Goal: Information Seeking & Learning: Learn about a topic

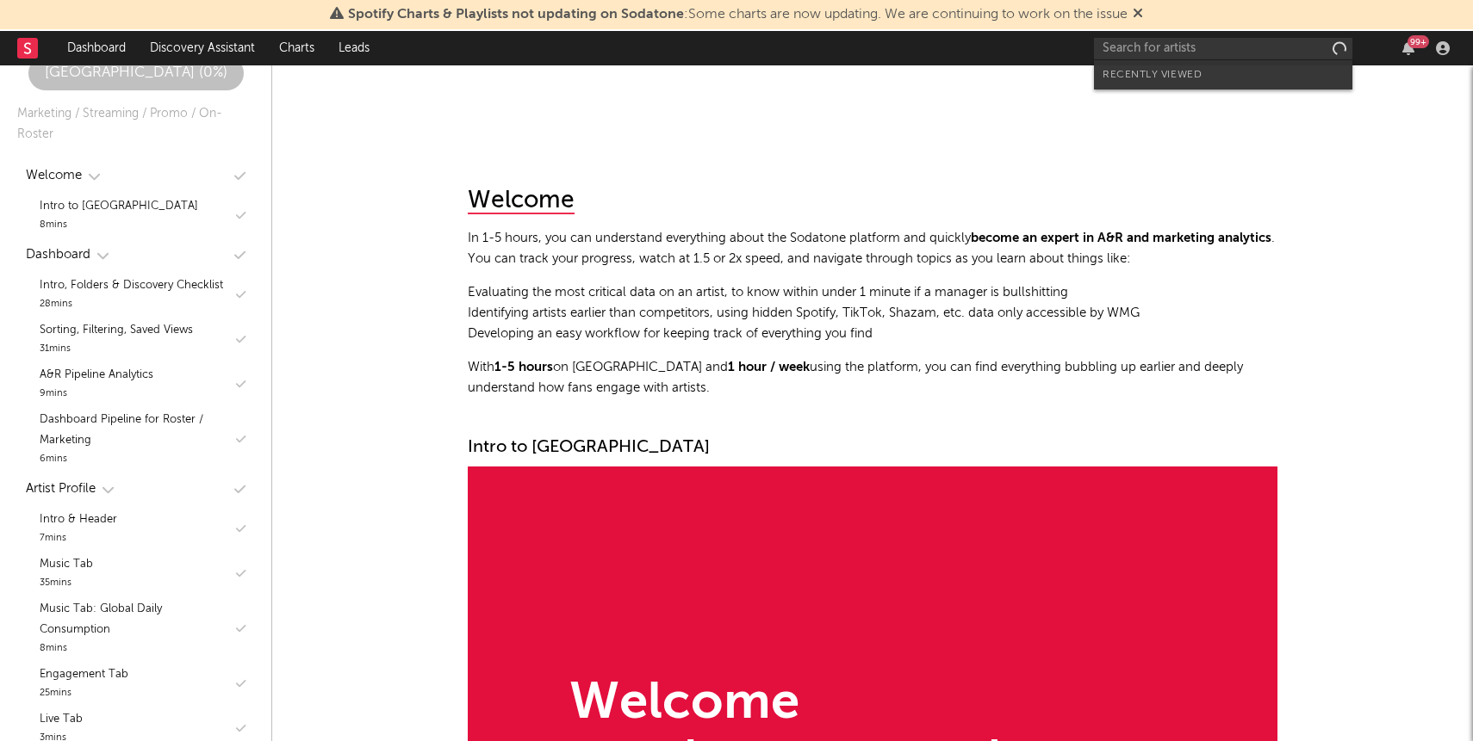
click at [1242, 53] on input "text" at bounding box center [1223, 49] width 258 height 22
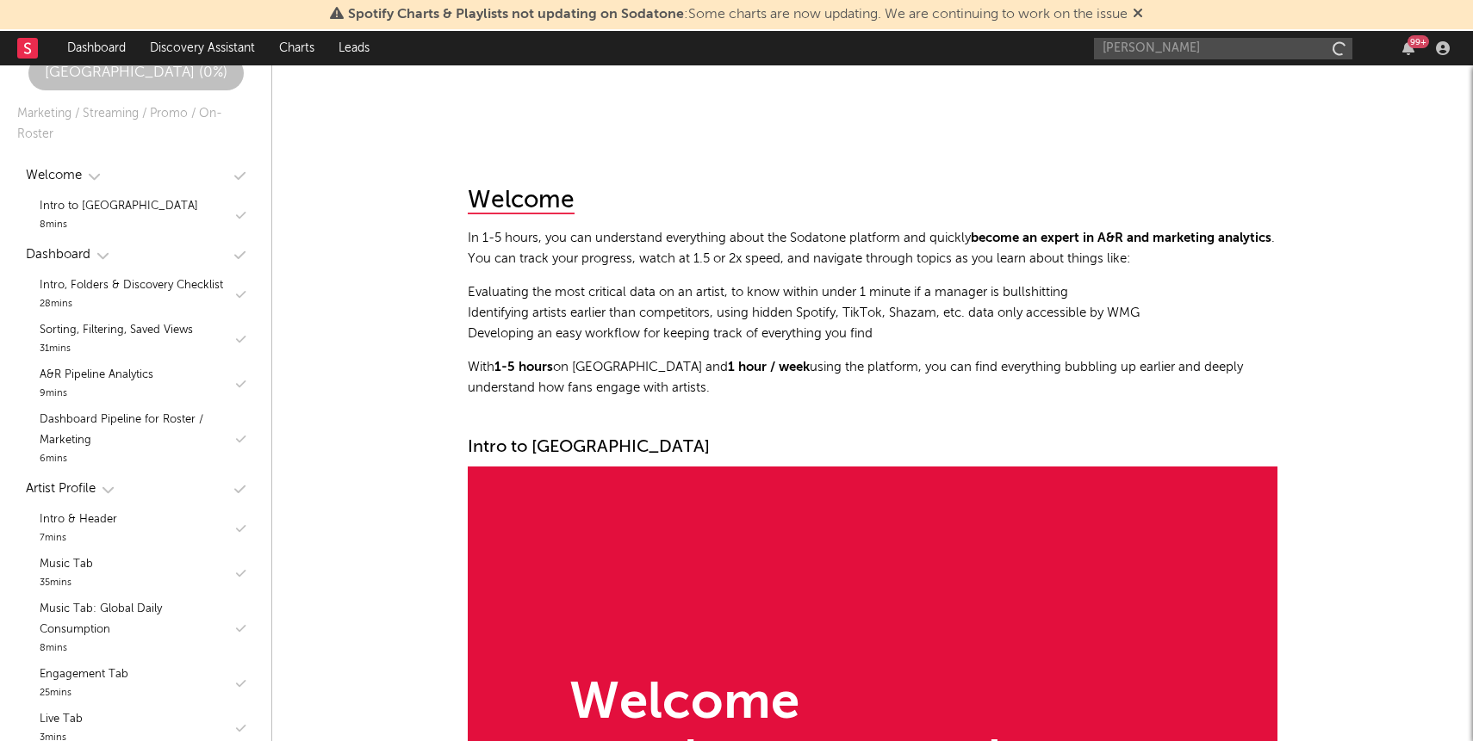
type input "[PERSON_NAME]"
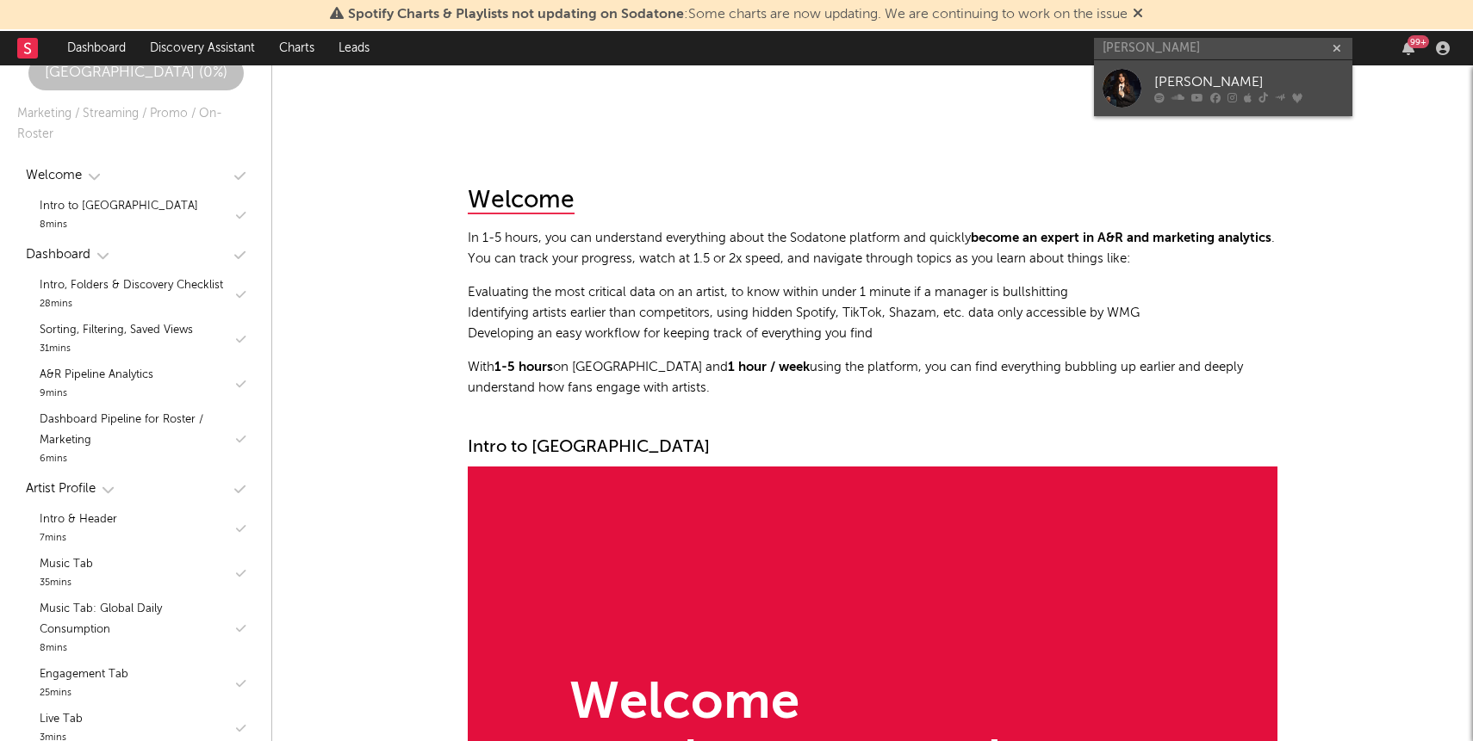
click at [1168, 84] on div "[PERSON_NAME]" at bounding box center [1248, 82] width 189 height 21
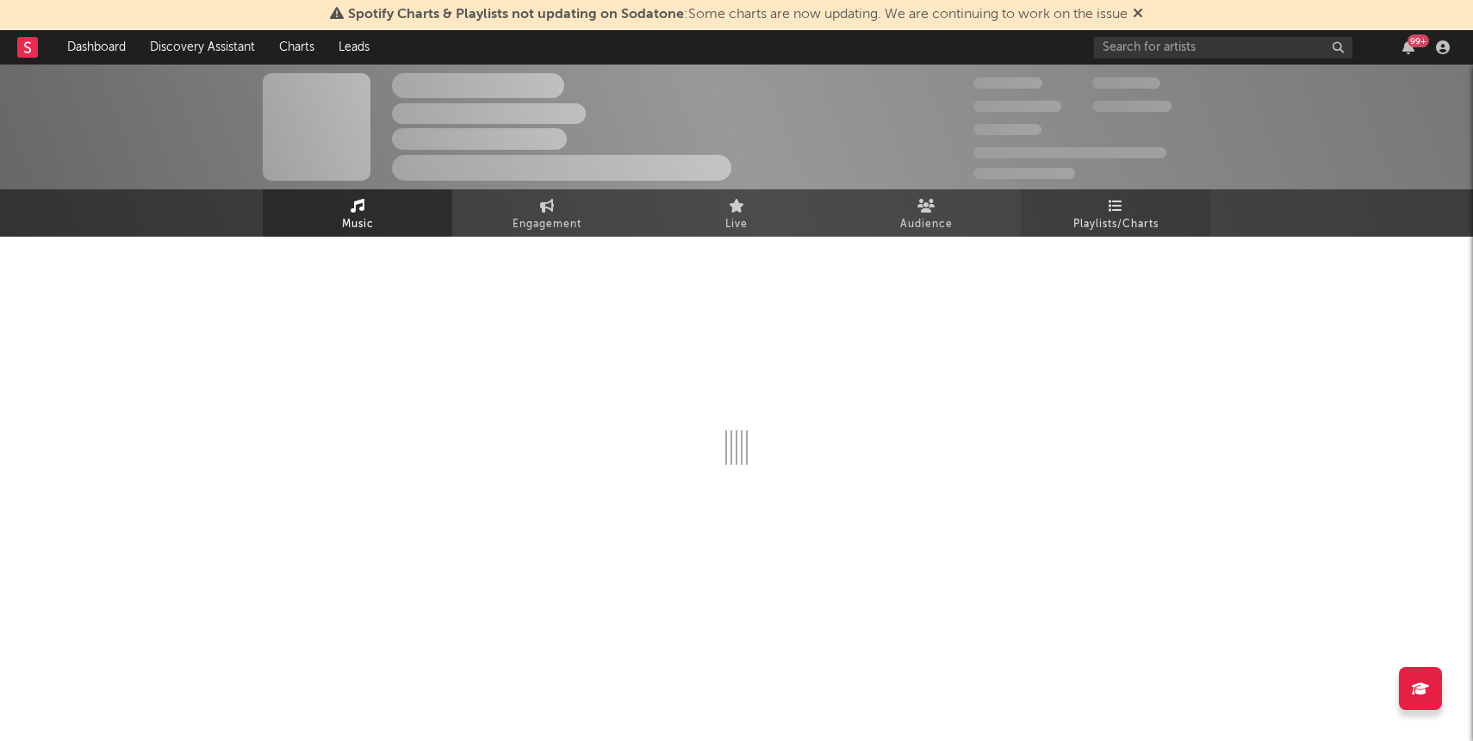
click at [1144, 220] on span "Playlists/Charts" at bounding box center [1115, 224] width 85 height 21
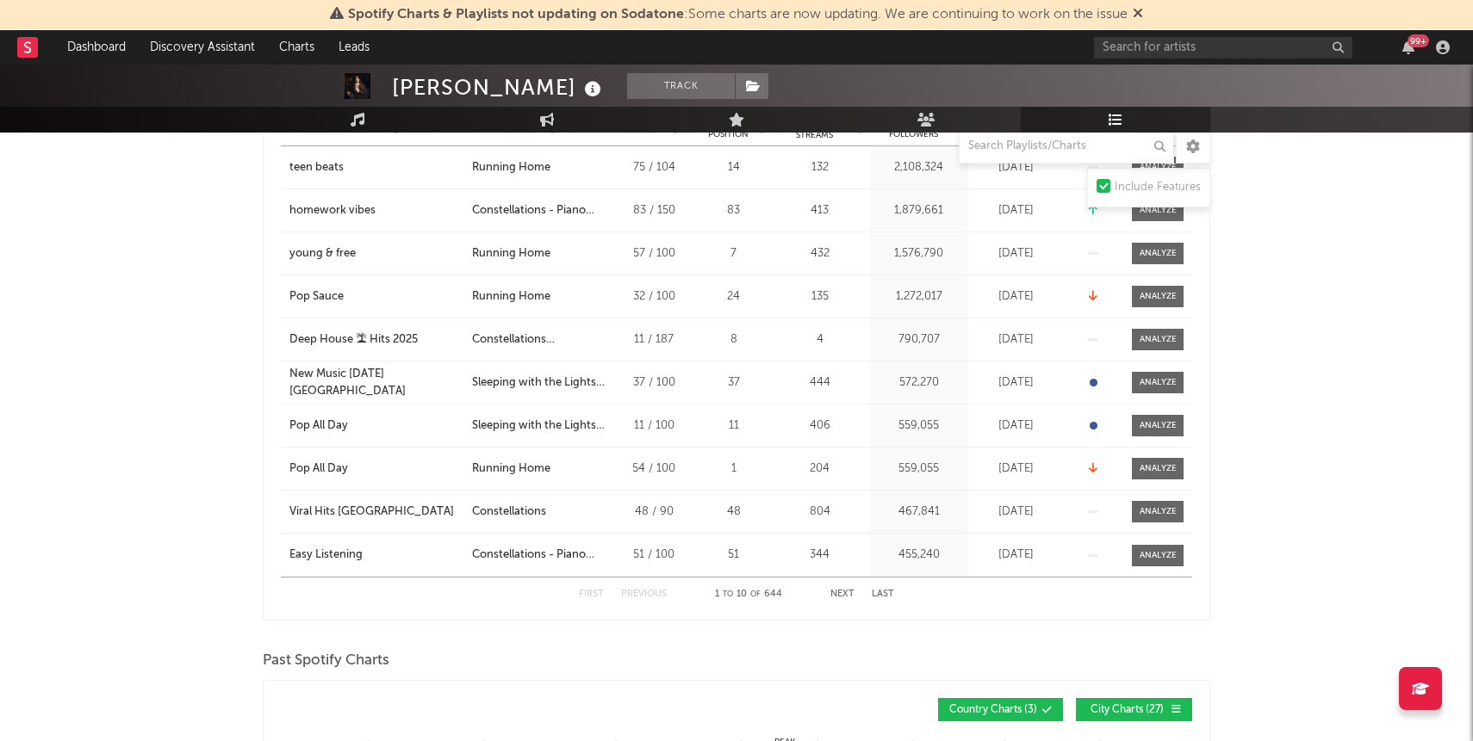
scroll to position [1047, 0]
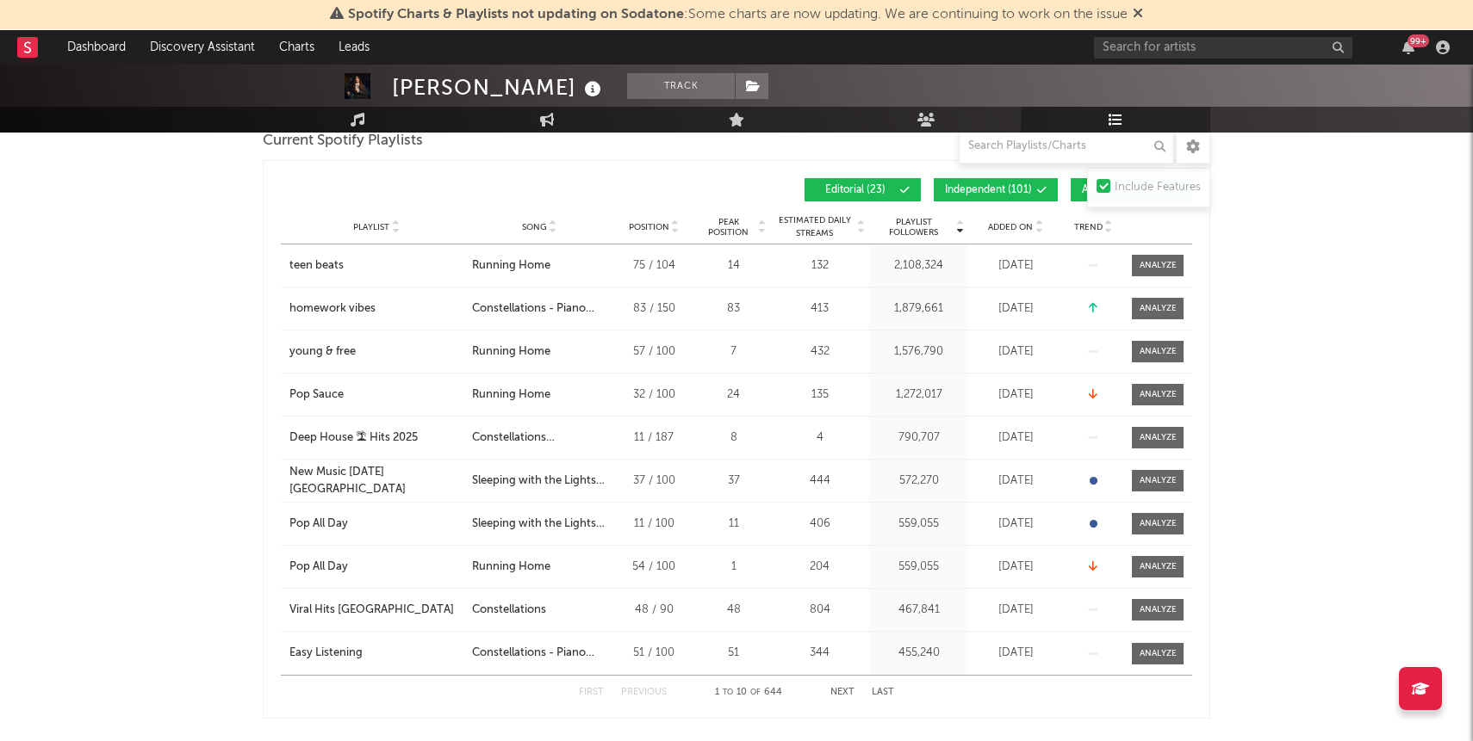
click at [1000, 222] on span "Added On" at bounding box center [1010, 227] width 45 height 10
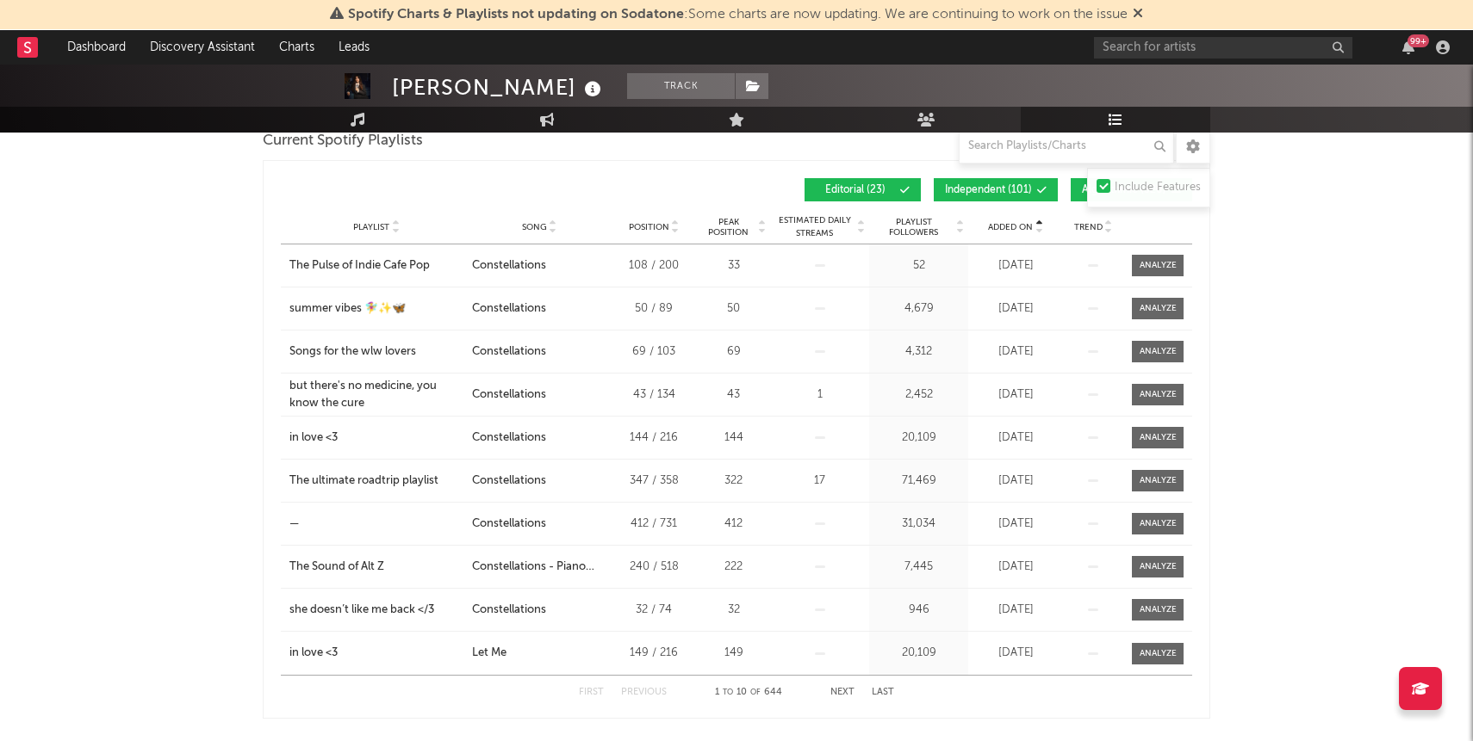
click at [1000, 222] on span "Added On" at bounding box center [1010, 227] width 45 height 10
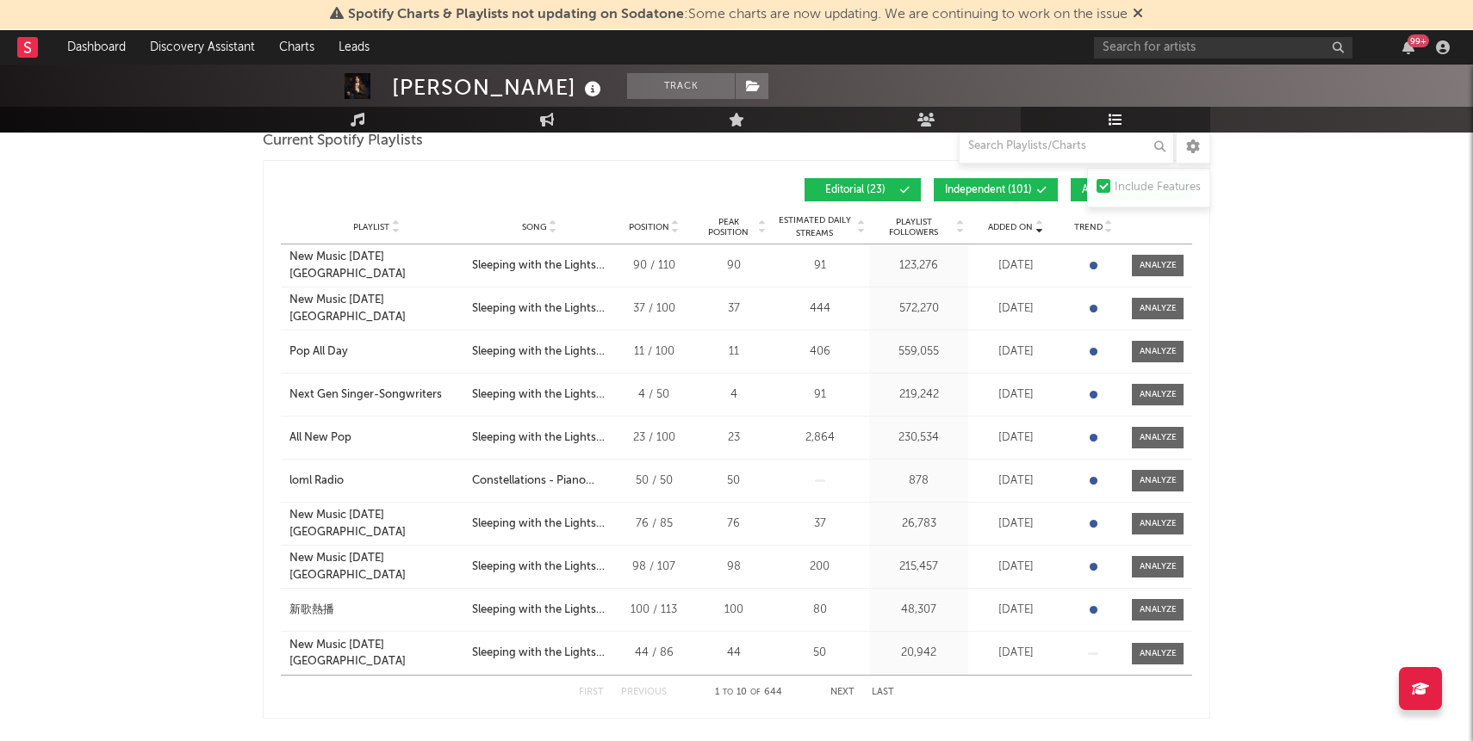
click at [842, 688] on button "Next" at bounding box center [842, 692] width 24 height 9
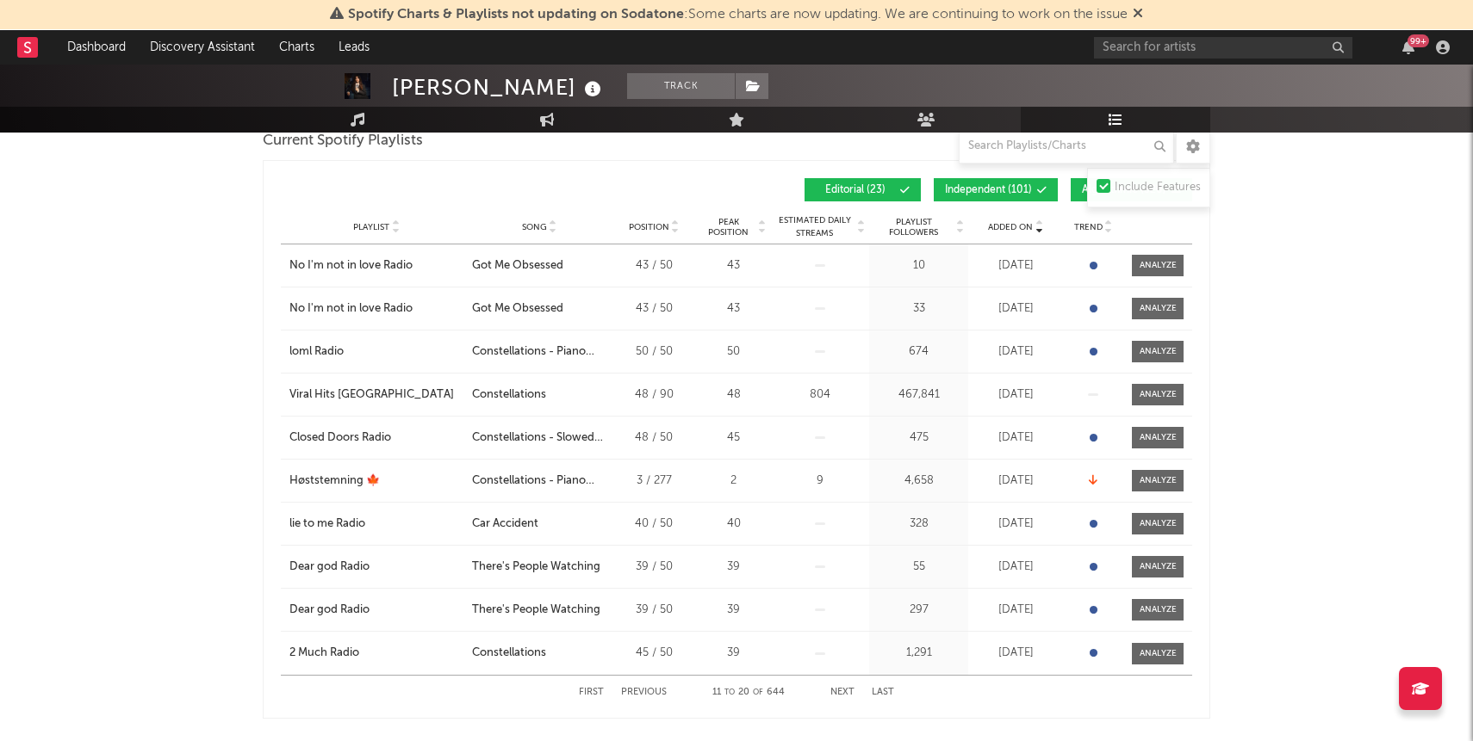
click at [1073, 188] on button "Algorithmic ( 520 )" at bounding box center [1130, 189] width 121 height 23
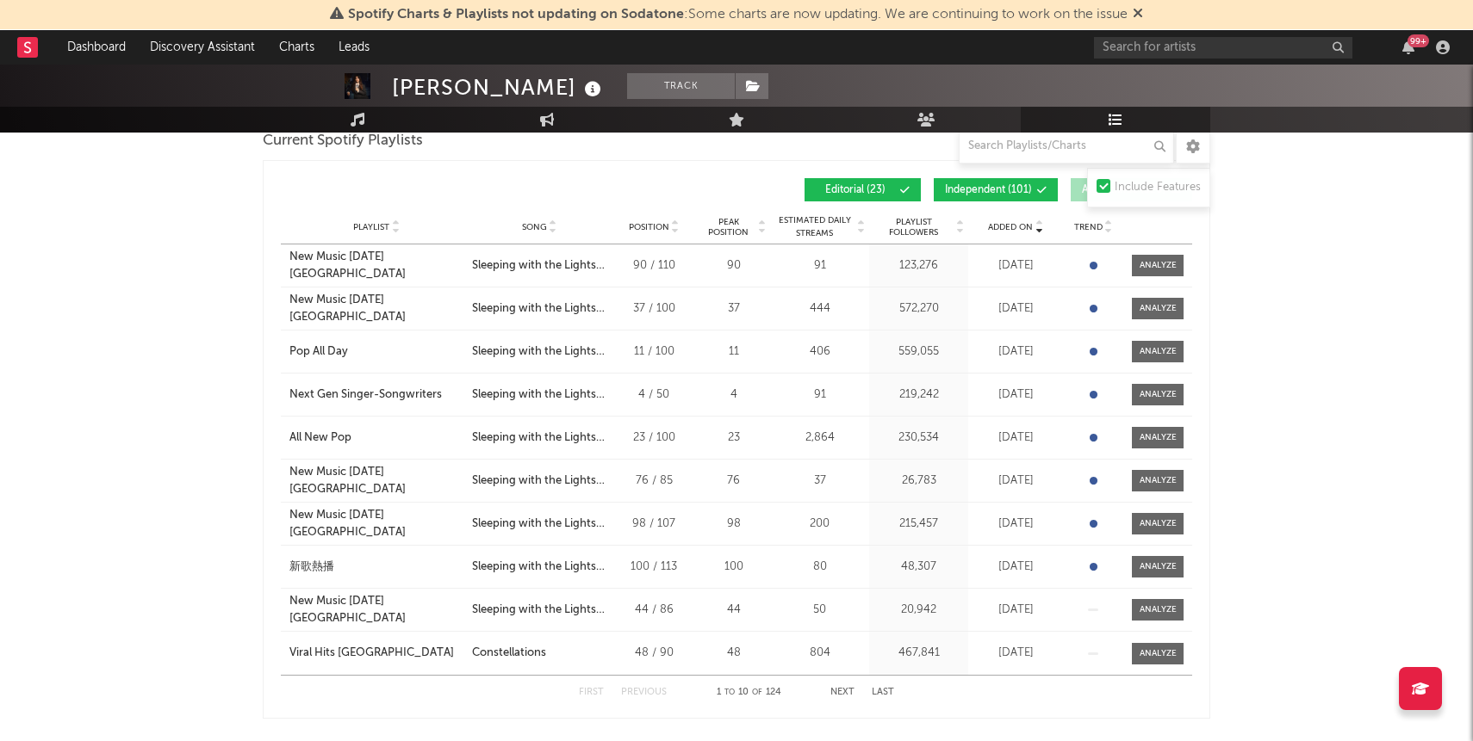
click at [1028, 188] on span "Independent ( 101 )" at bounding box center [988, 190] width 87 height 10
click at [847, 688] on button "Next" at bounding box center [842, 692] width 24 height 9
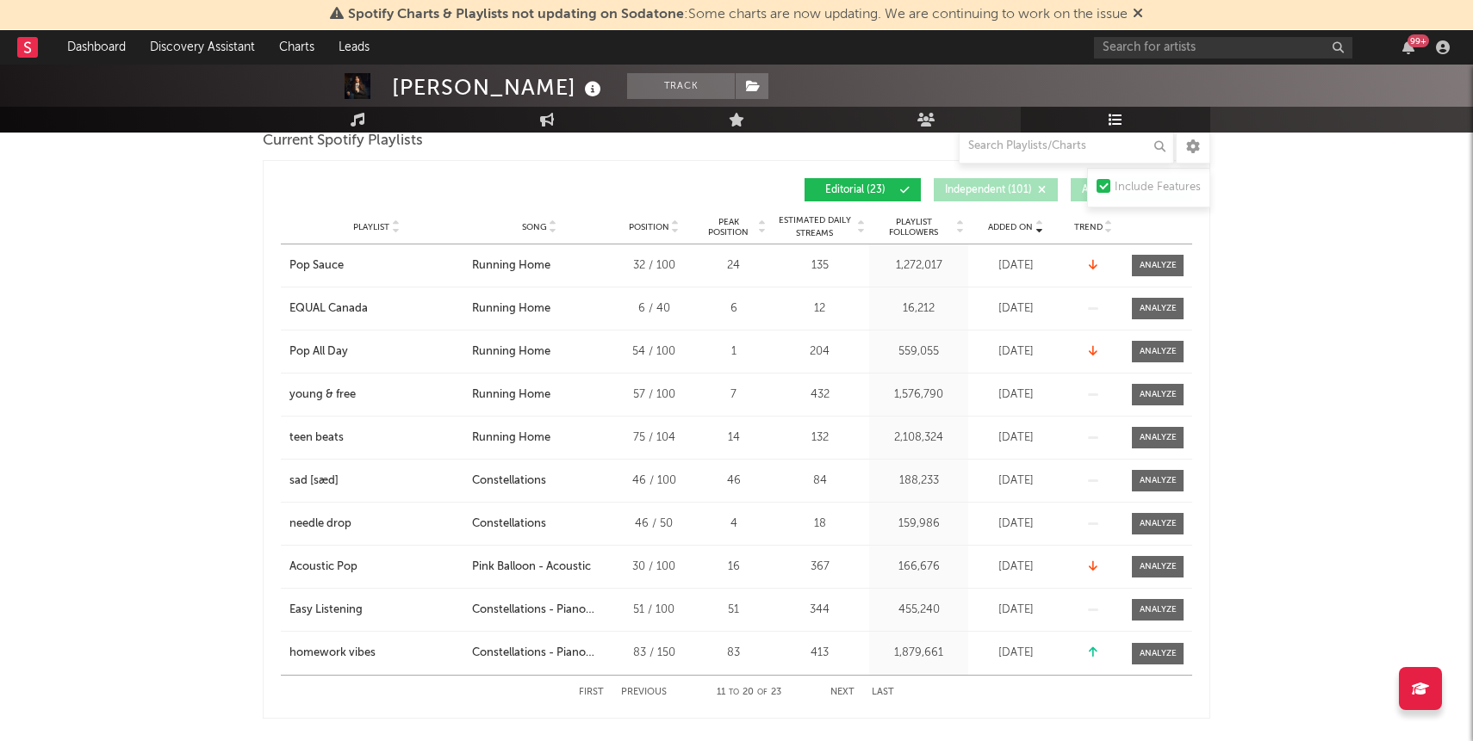
click at [629, 691] on button "Previous" at bounding box center [644, 692] width 46 height 9
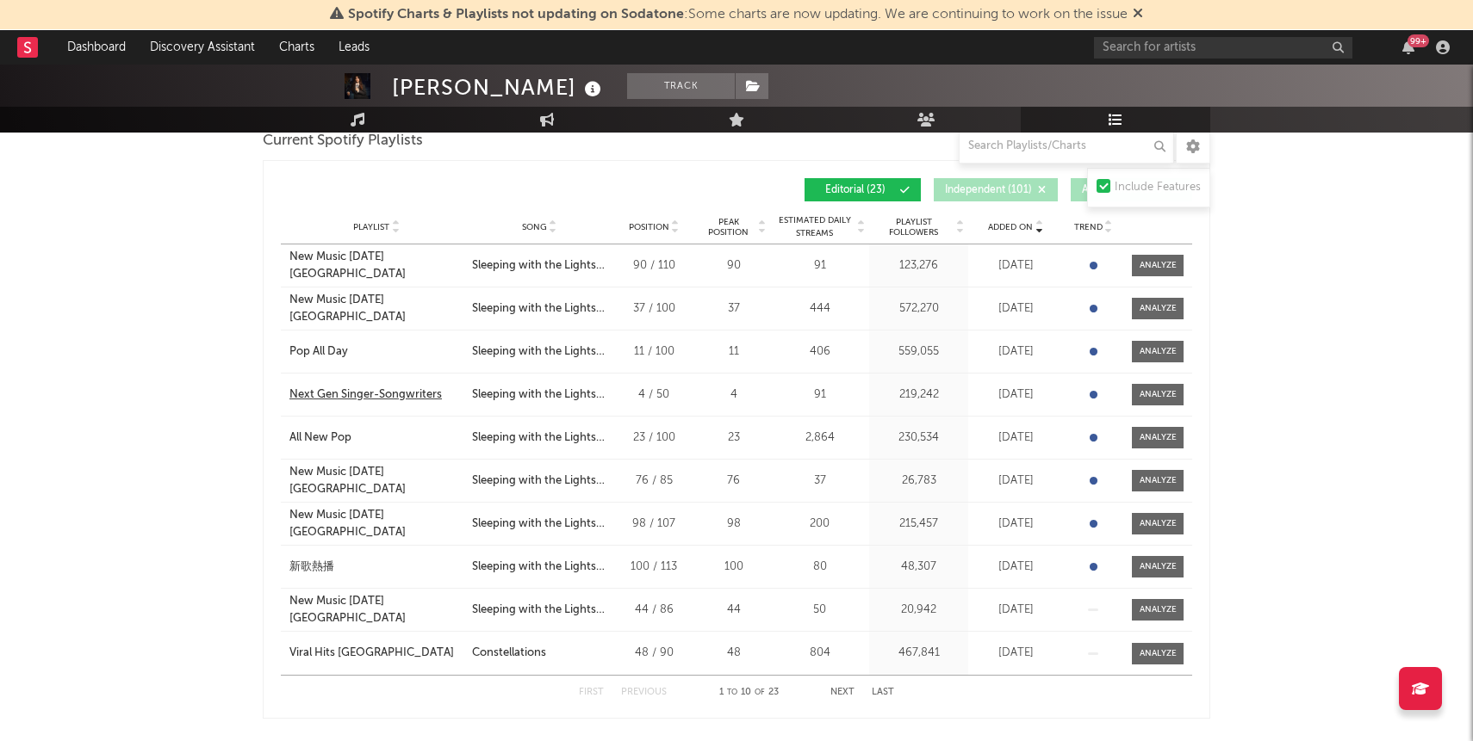
click at [413, 394] on div "Next Gen Singer-Songwriters" at bounding box center [365, 395] width 152 height 17
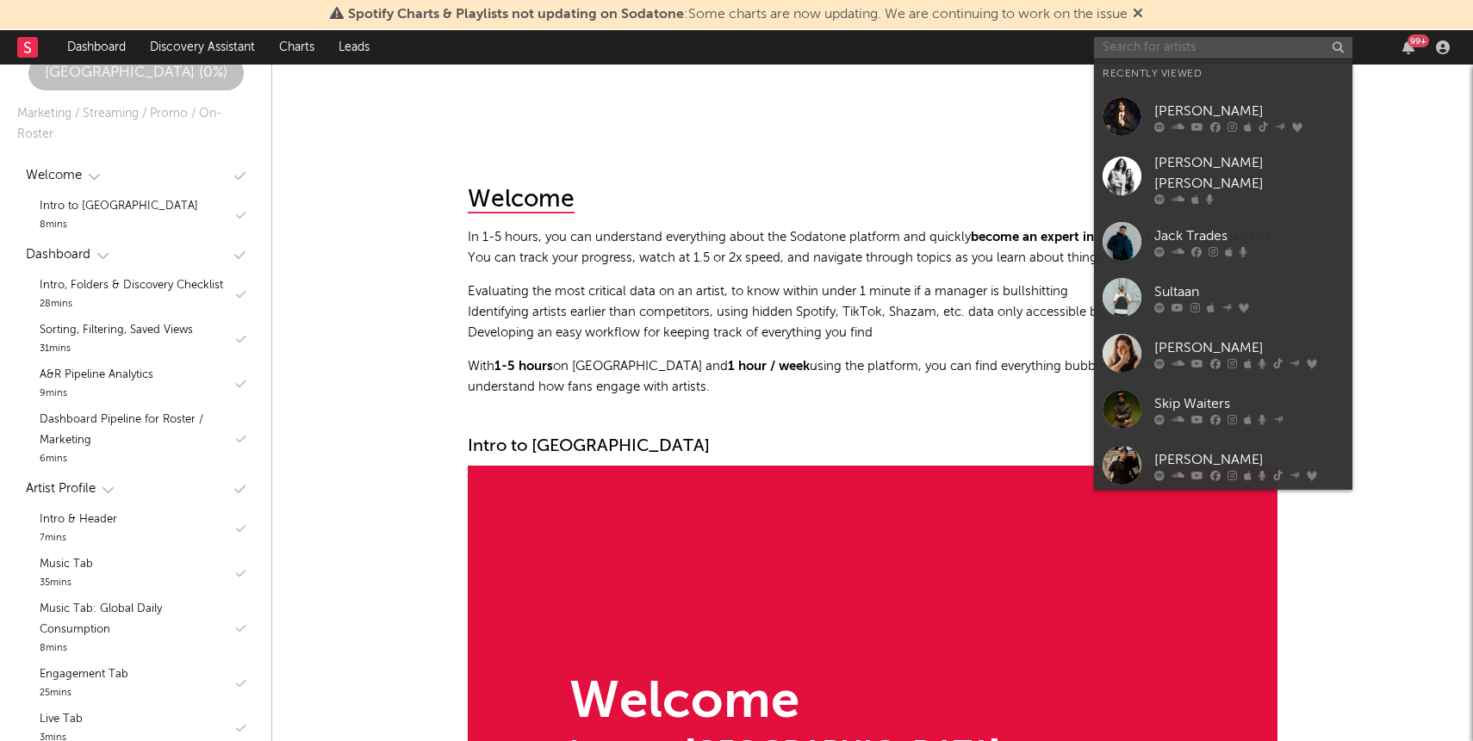
click at [1247, 49] on input "text" at bounding box center [1223, 48] width 258 height 22
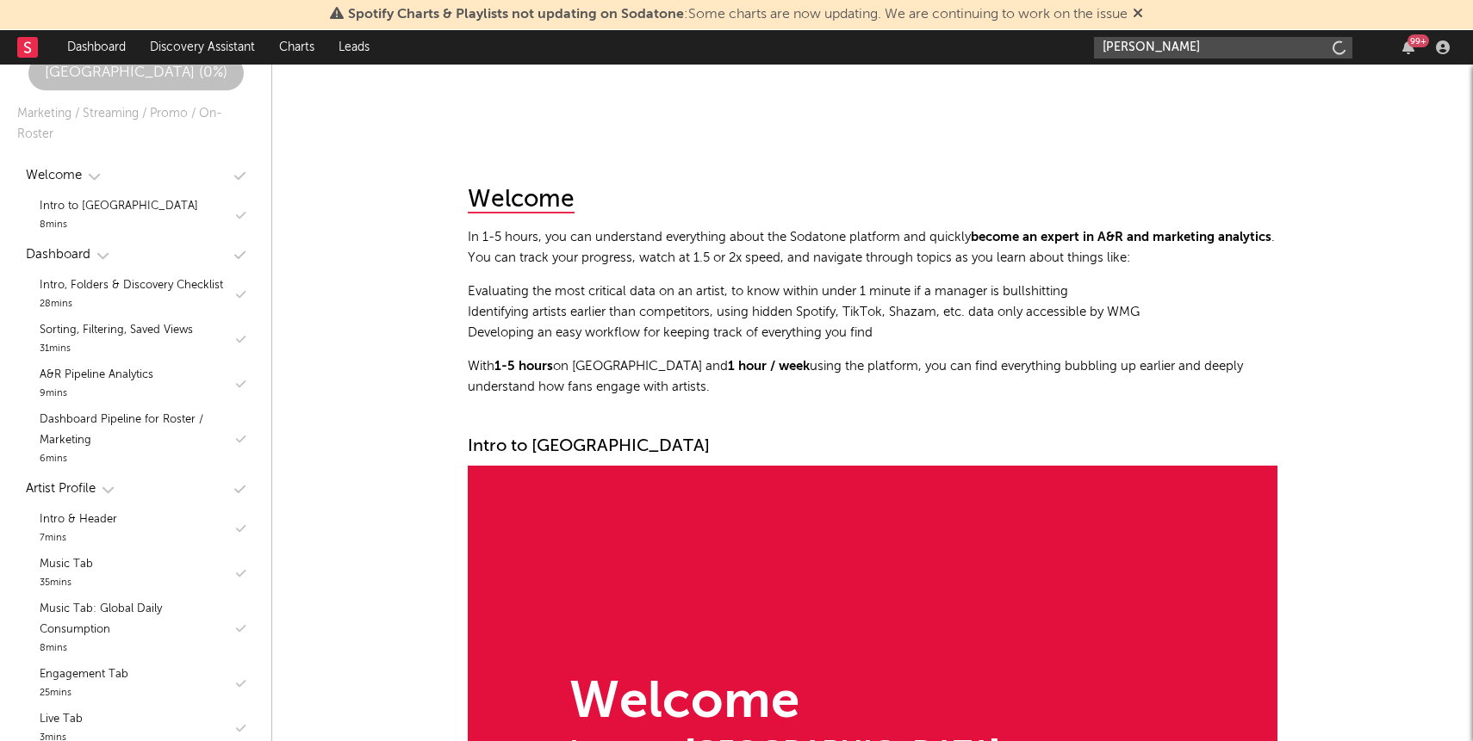
type input "[PERSON_NAME]"
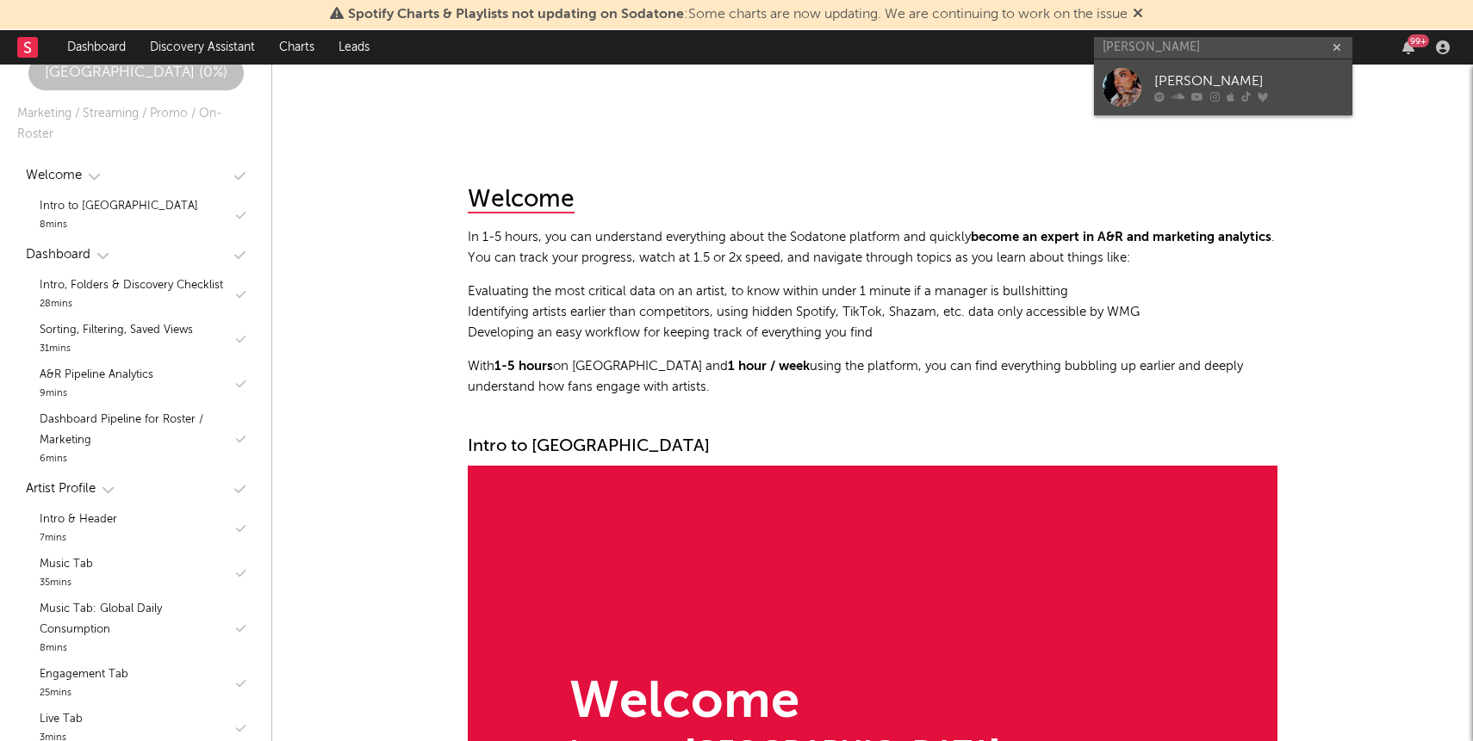
click at [1188, 79] on div "[PERSON_NAME]" at bounding box center [1248, 81] width 189 height 21
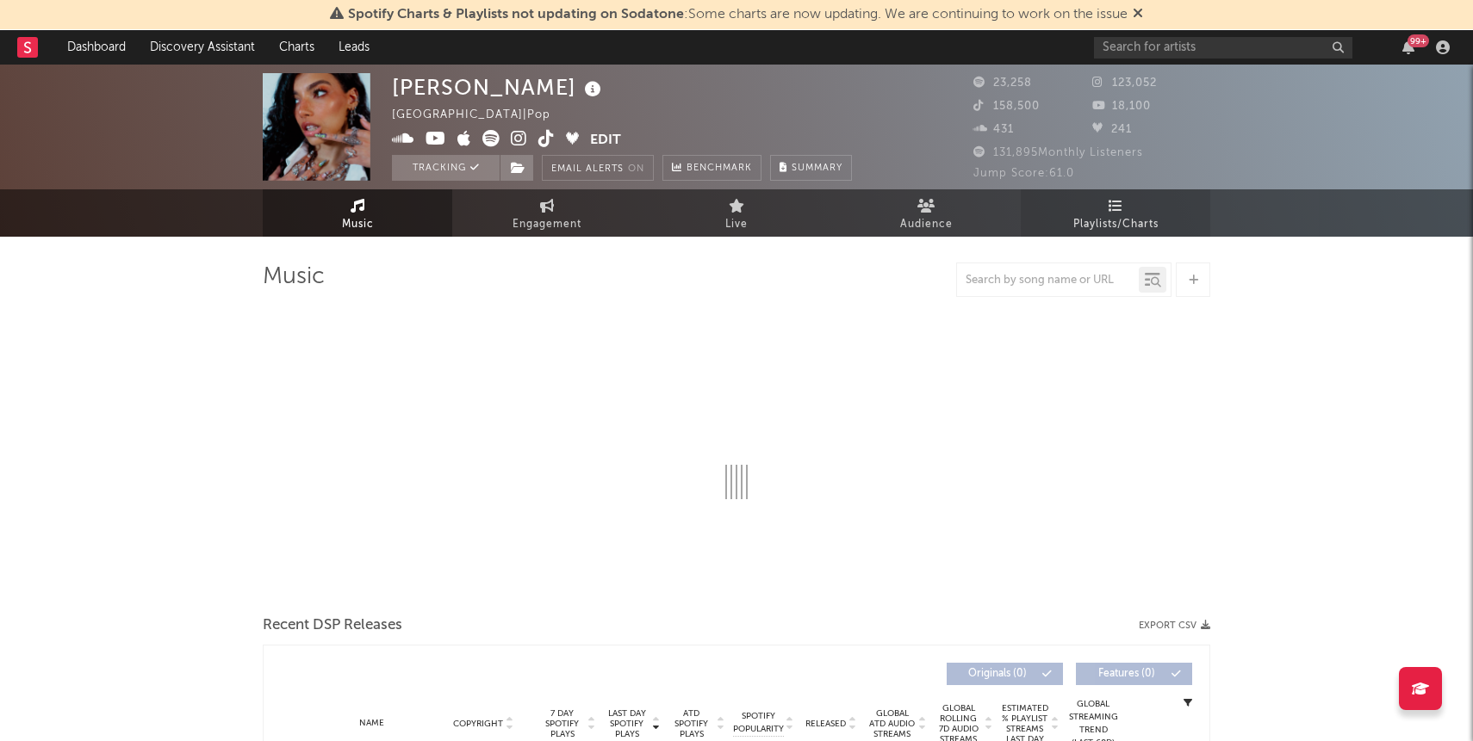
click at [1097, 213] on link "Playlists/Charts" at bounding box center [1114, 212] width 189 height 47
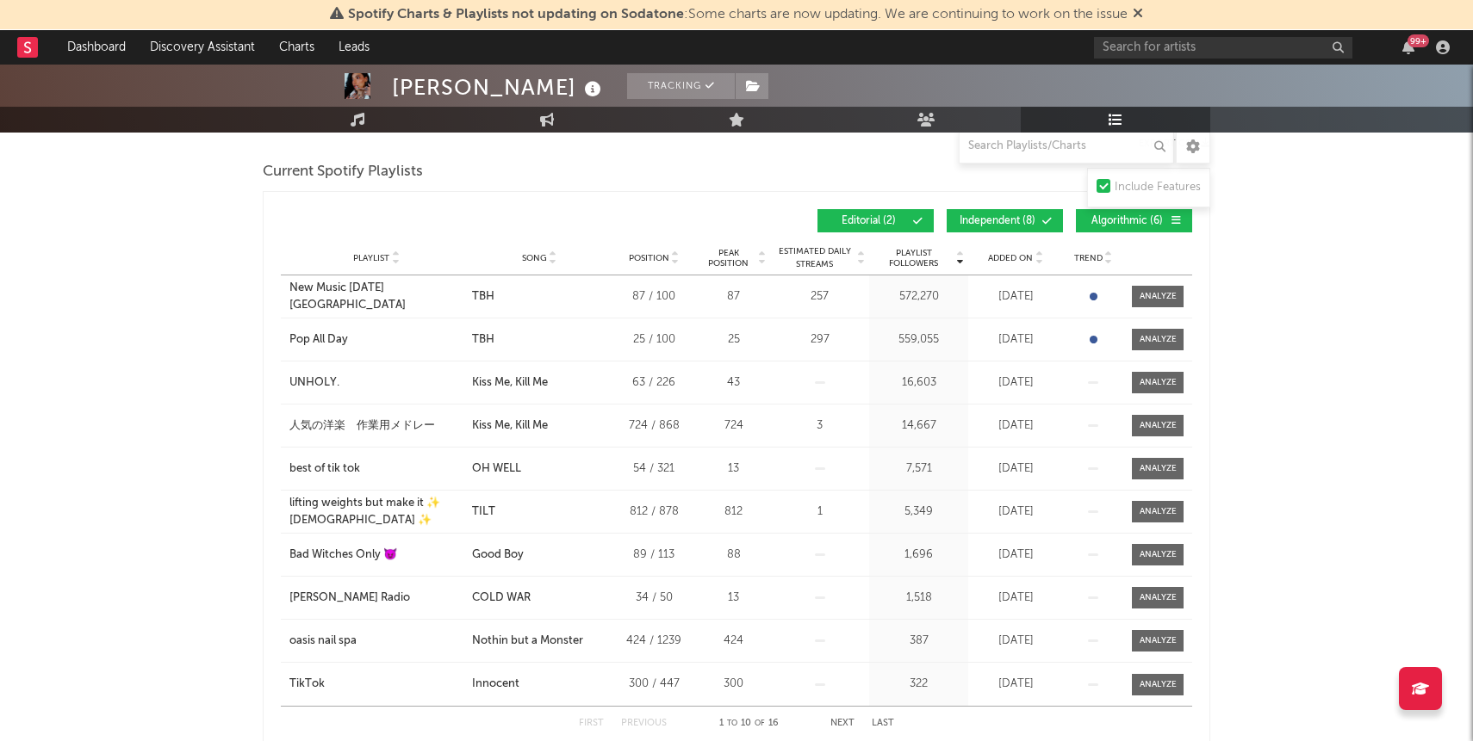
scroll to position [239, 0]
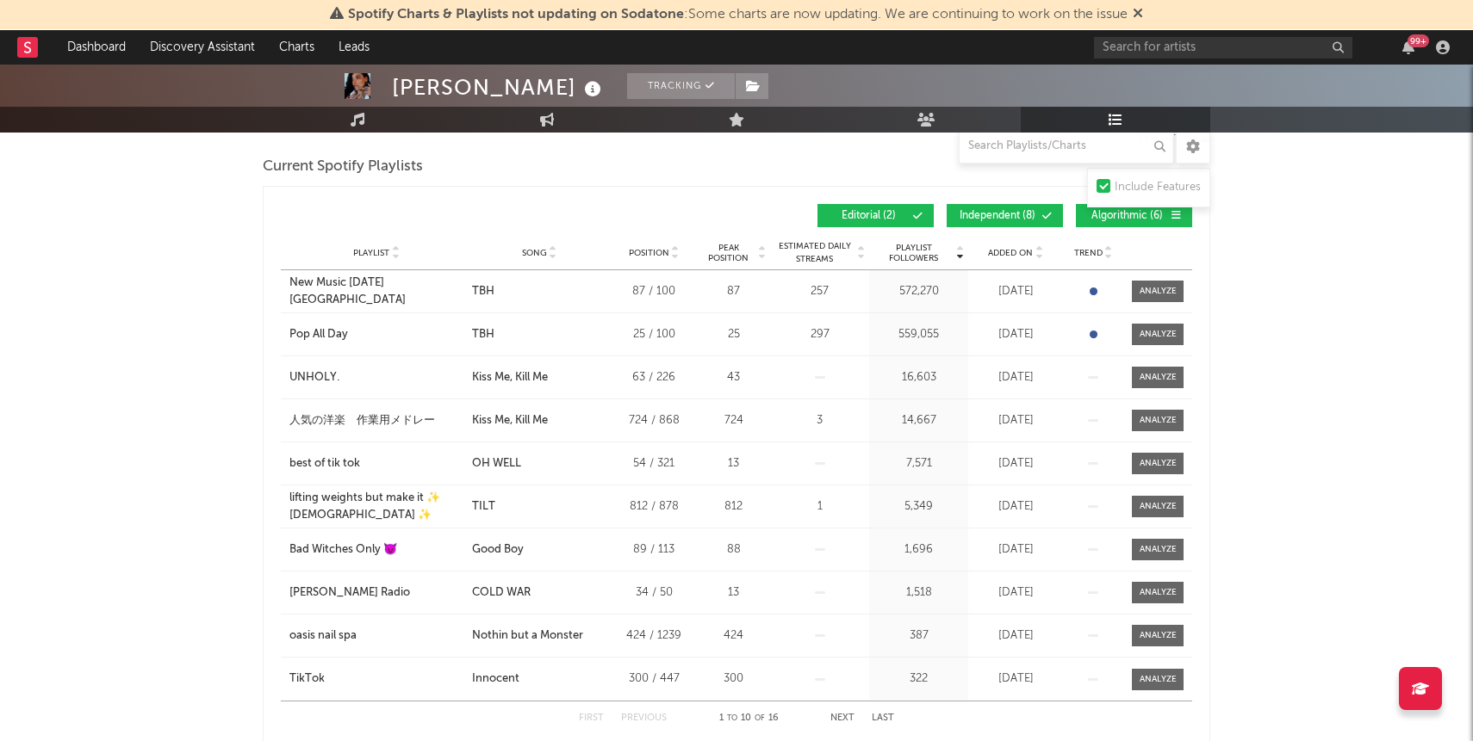
click at [1021, 254] on span "Added On" at bounding box center [1010, 253] width 45 height 10
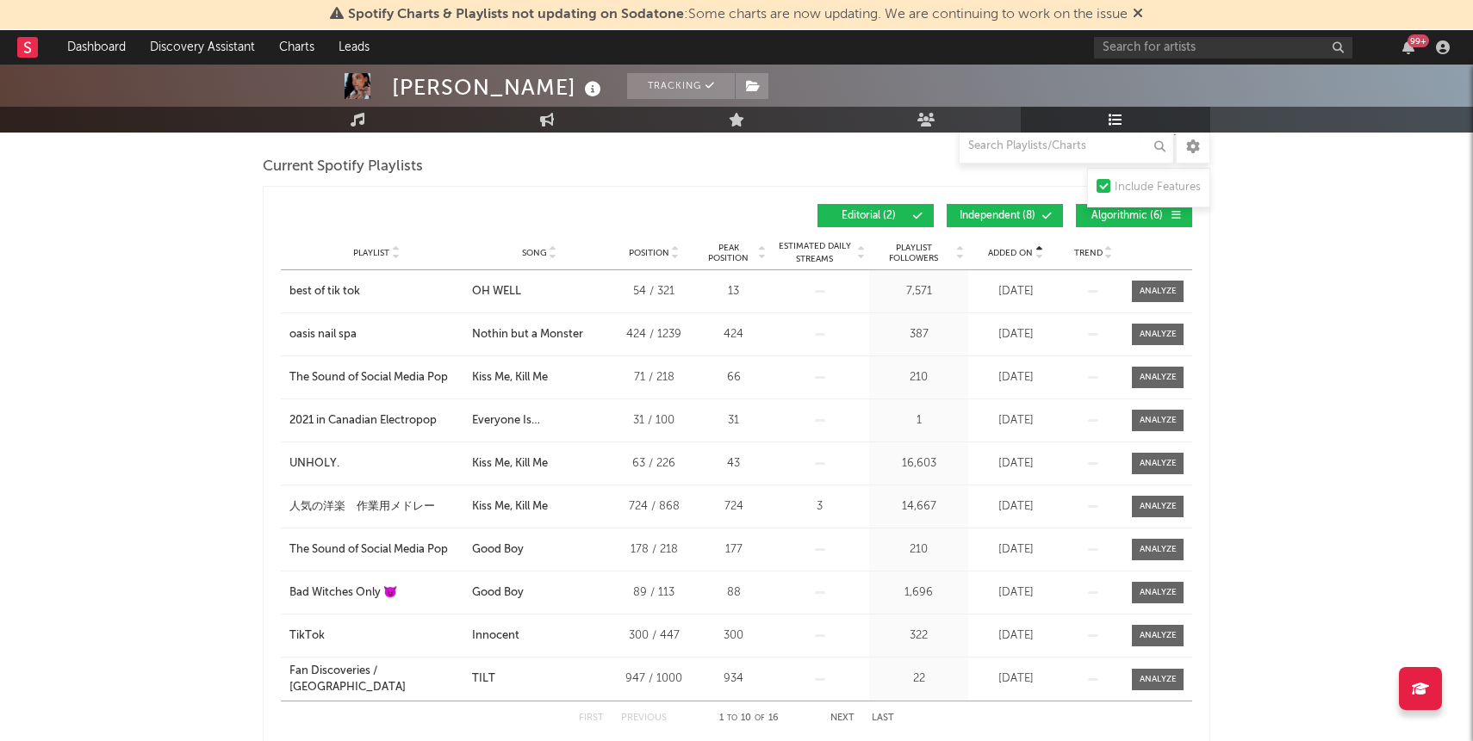
click at [1021, 254] on span "Added On" at bounding box center [1010, 253] width 45 height 10
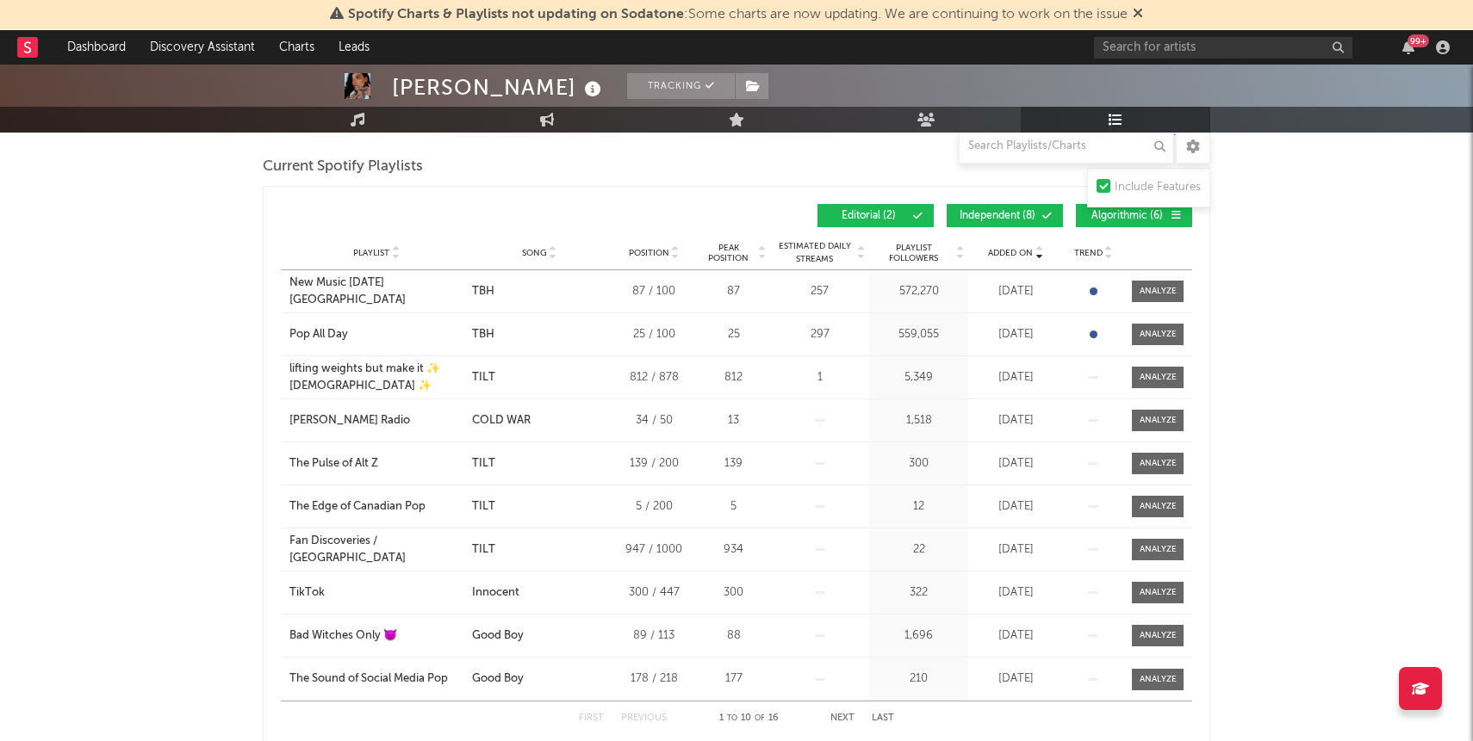
click at [1090, 226] on button "Algorithmic ( 6 )" at bounding box center [1134, 215] width 116 height 23
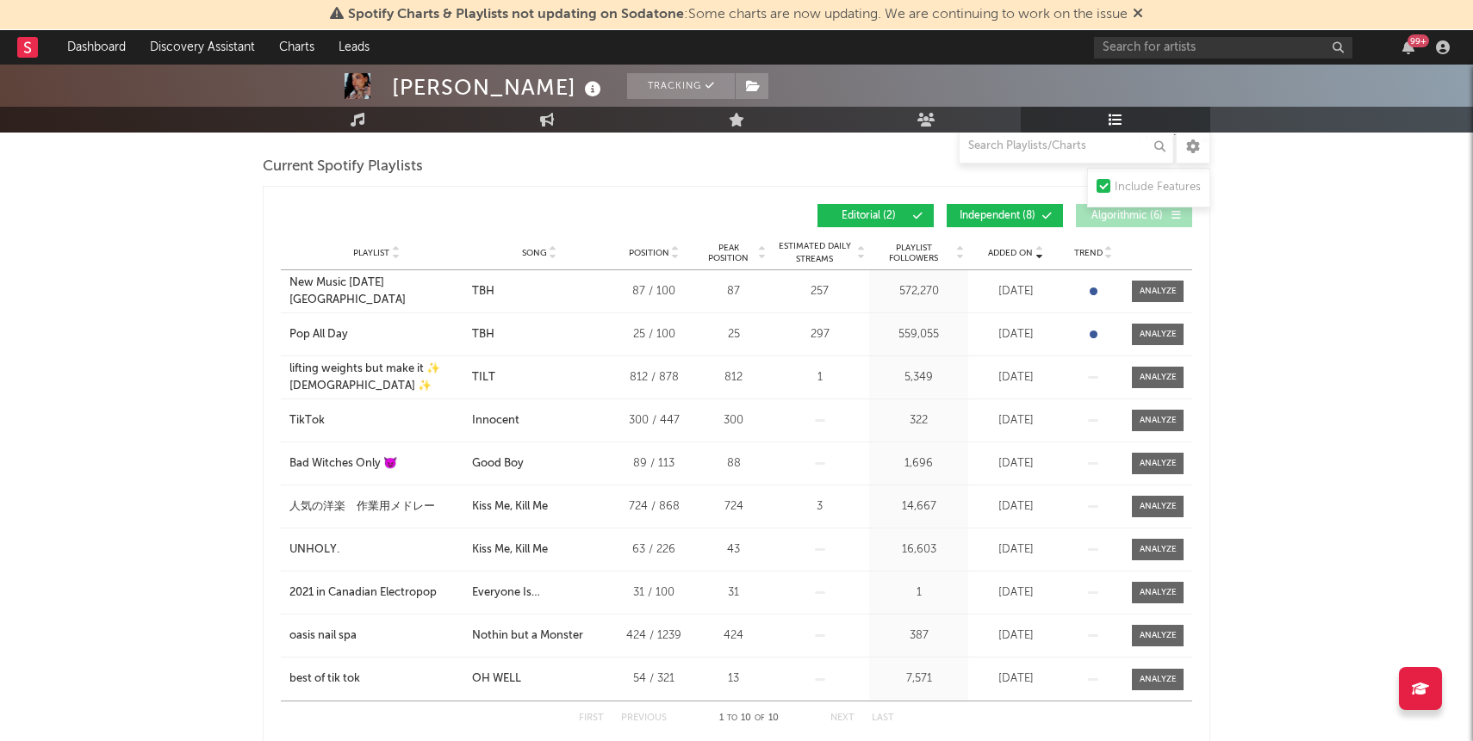
click at [1023, 219] on span "Independent ( 8 )" at bounding box center [997, 216] width 79 height 10
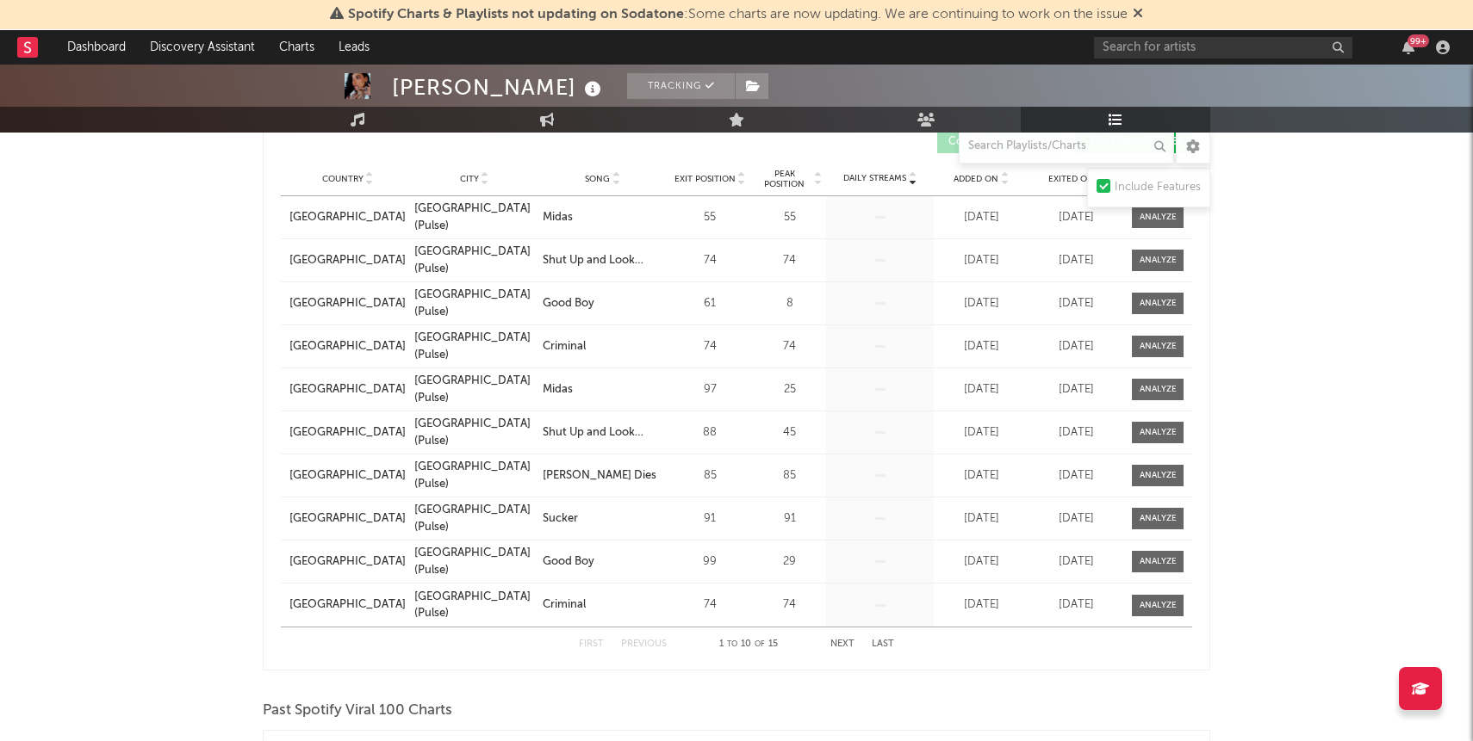
scroll to position [700, 0]
